Goal: Task Accomplishment & Management: Manage account settings

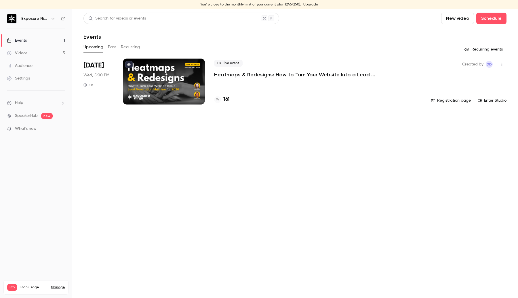
click at [57, 286] on link "Manage" at bounding box center [58, 288] width 14 height 5
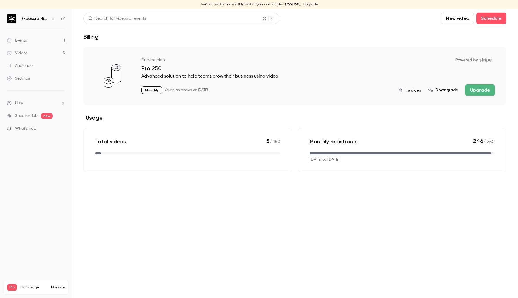
drag, startPoint x: 363, startPoint y: 160, endPoint x: 309, endPoint y: 161, distance: 54.1
click at [309, 161] on div "Monthly registrants 246 / 250 Jul 19, 2025 to Aug 19, 2025" at bounding box center [402, 150] width 208 height 44
drag, startPoint x: 135, startPoint y: 64, endPoint x: 165, endPoint y: 66, distance: 30.5
click at [165, 66] on div "Current plan Powered by Stripe Pro 250 Advanced solution to help teams grow the…" at bounding box center [294, 76] width 423 height 58
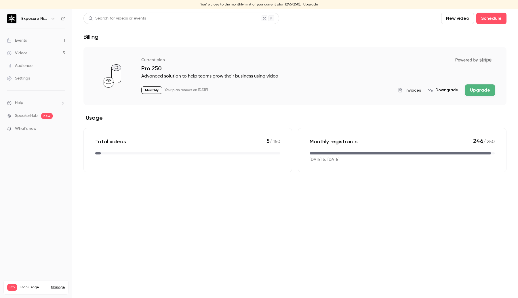
click at [291, 249] on main "Search for videos or events New video Schedule Billing Current plan Powered by …" at bounding box center [295, 153] width 446 height 289
